Goal: Task Accomplishment & Management: Manage account settings

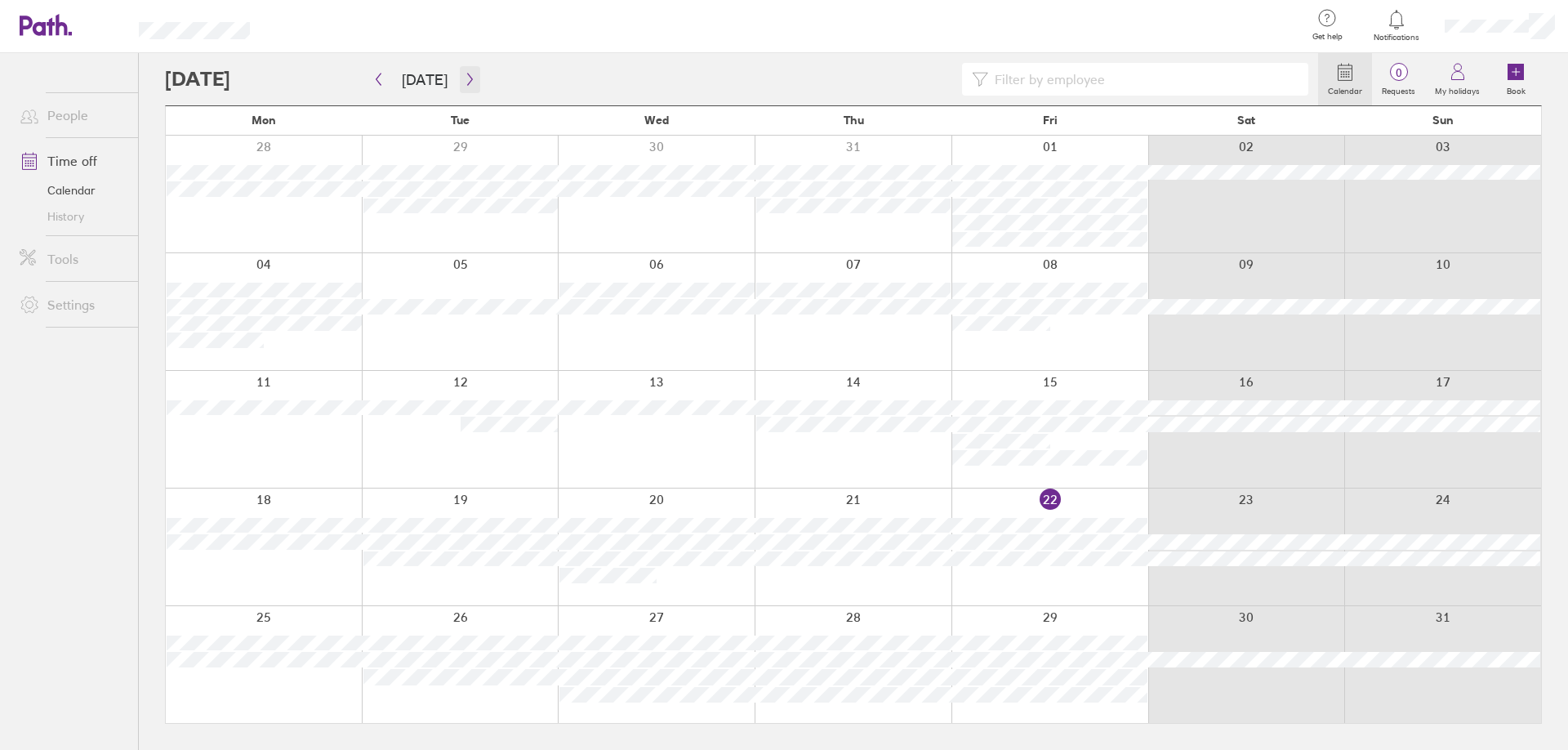
click at [470, 82] on icon "button" at bounding box center [470, 79] width 12 height 13
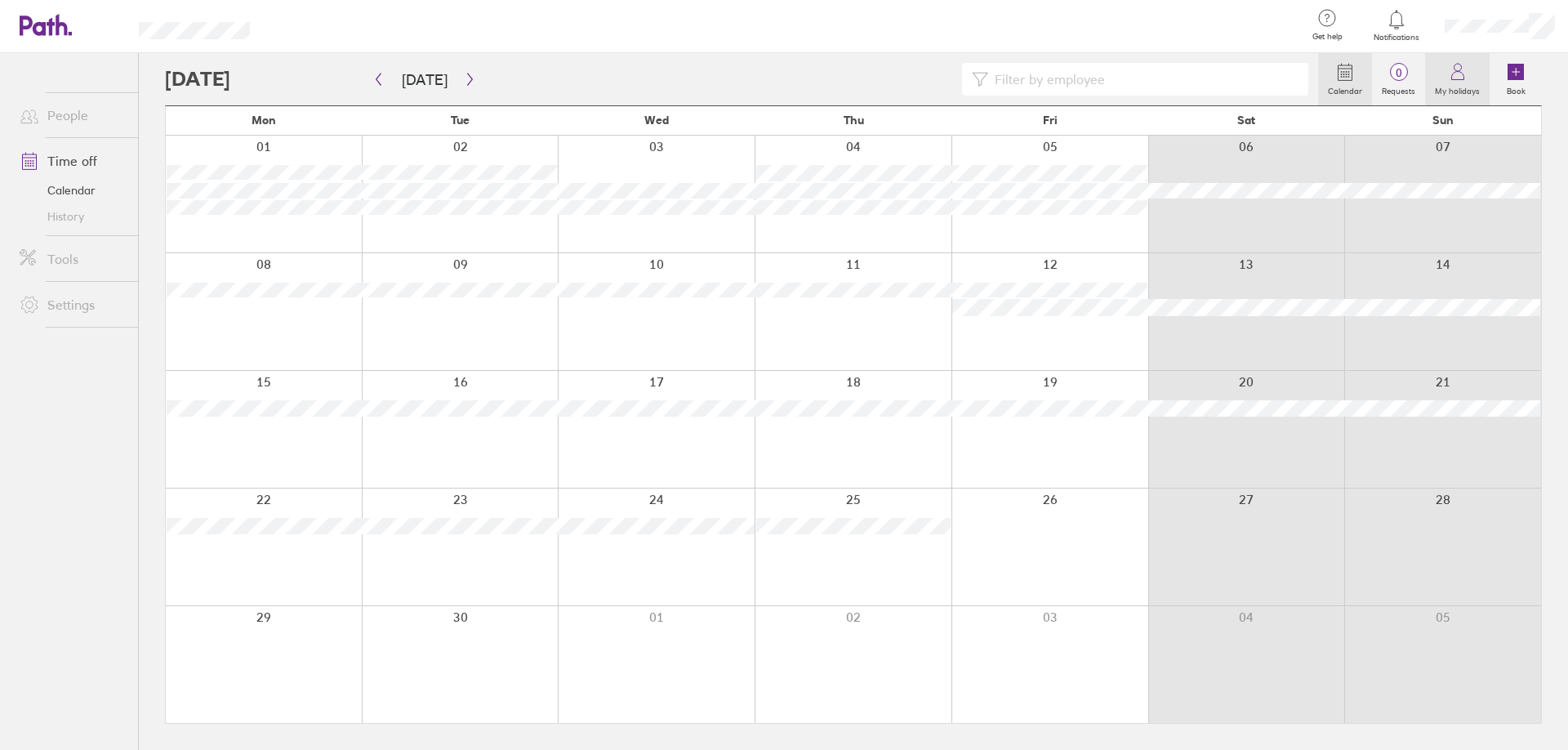
click at [1453, 83] on label "My holidays" at bounding box center [1457, 89] width 65 height 15
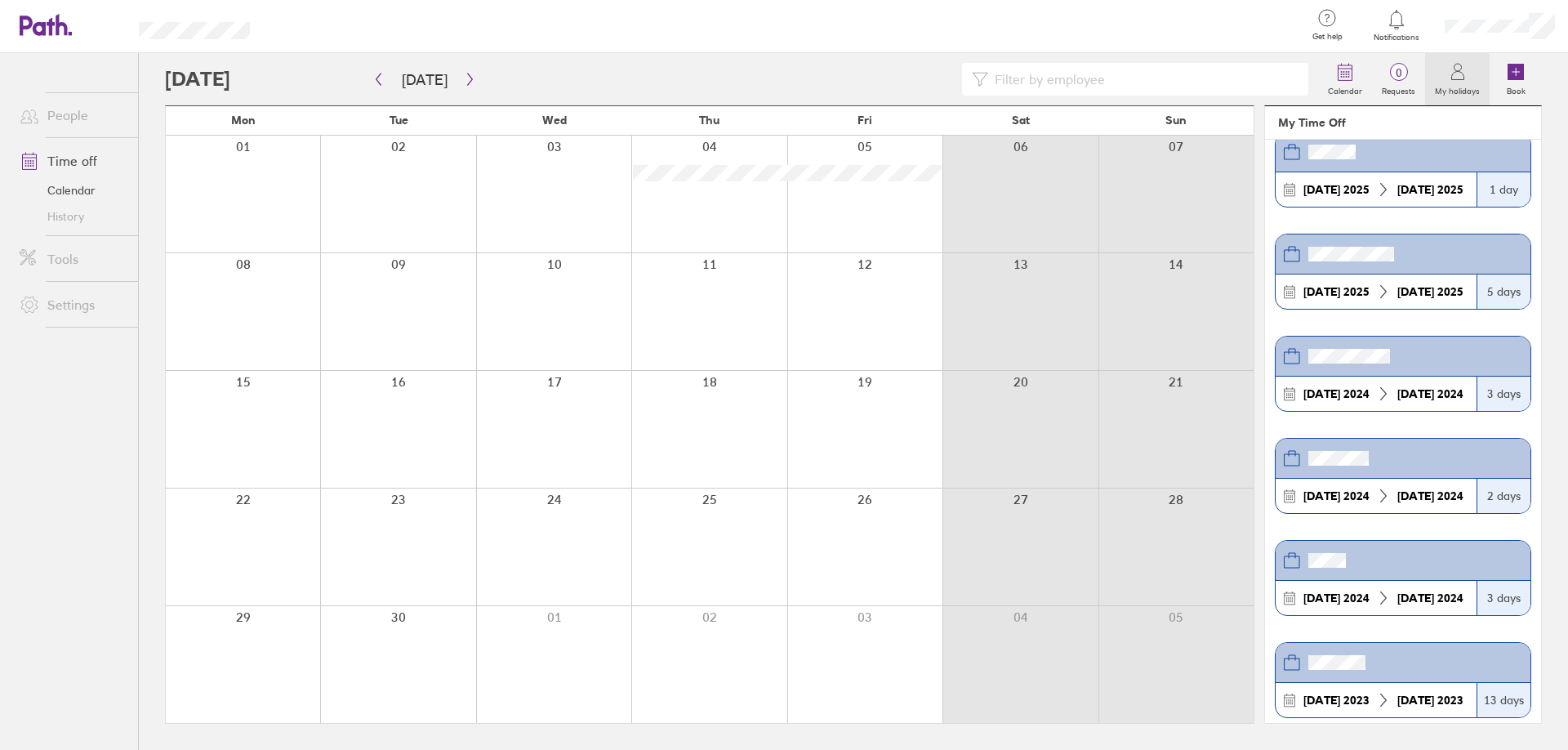
scroll to position [686, 0]
